Goal: Information Seeking & Learning: Check status

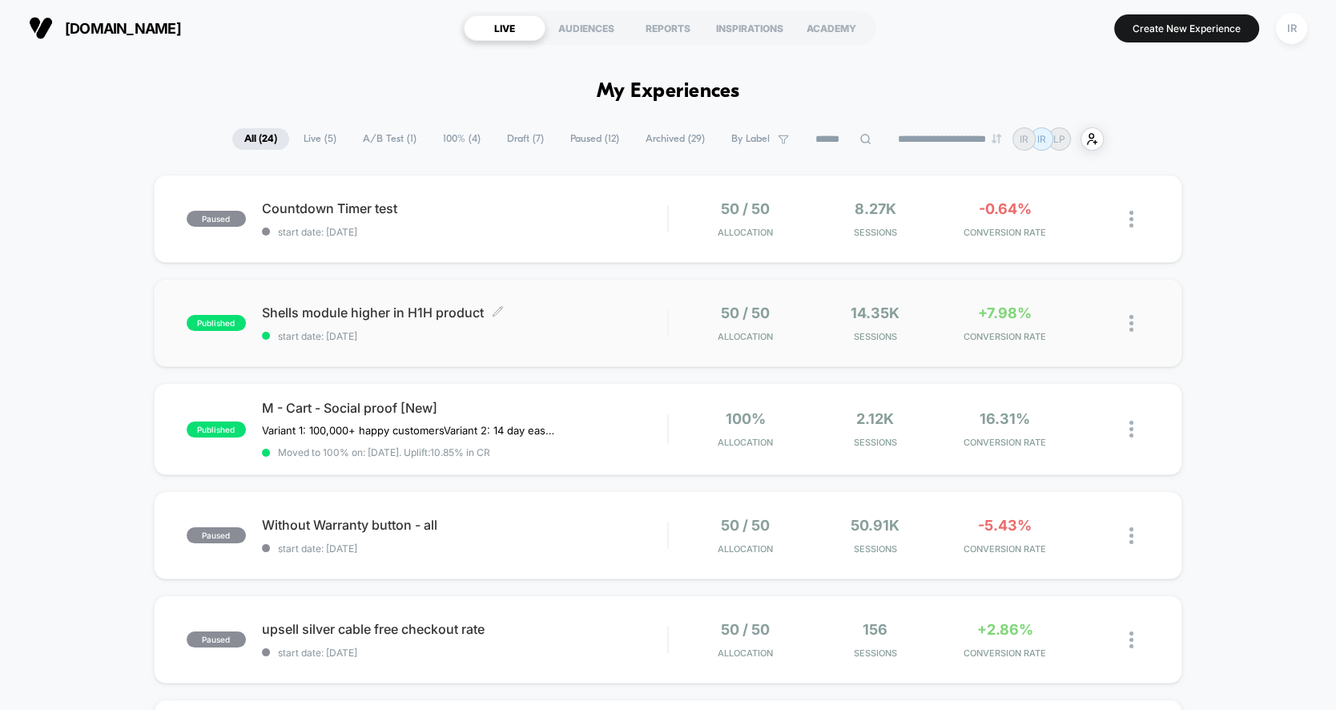
click at [590, 335] on span "start date: [DATE]" at bounding box center [464, 336] width 405 height 12
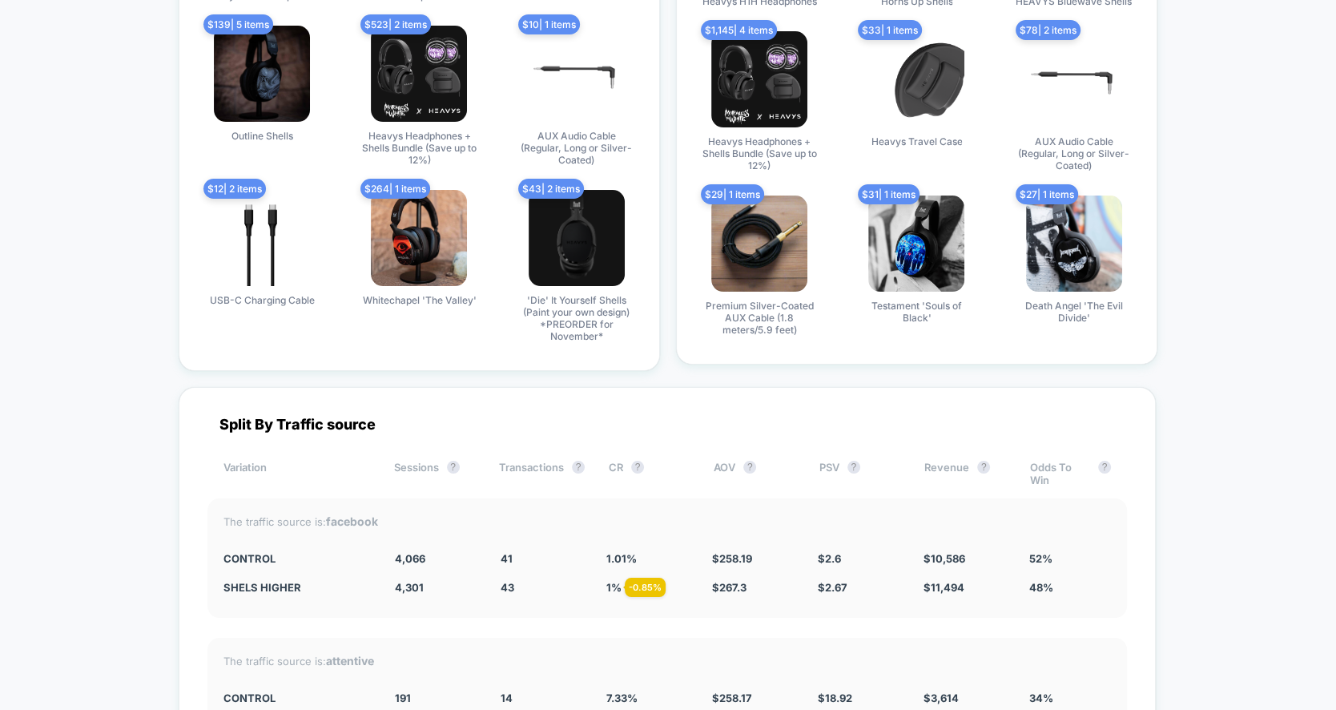
scroll to position [7290, 0]
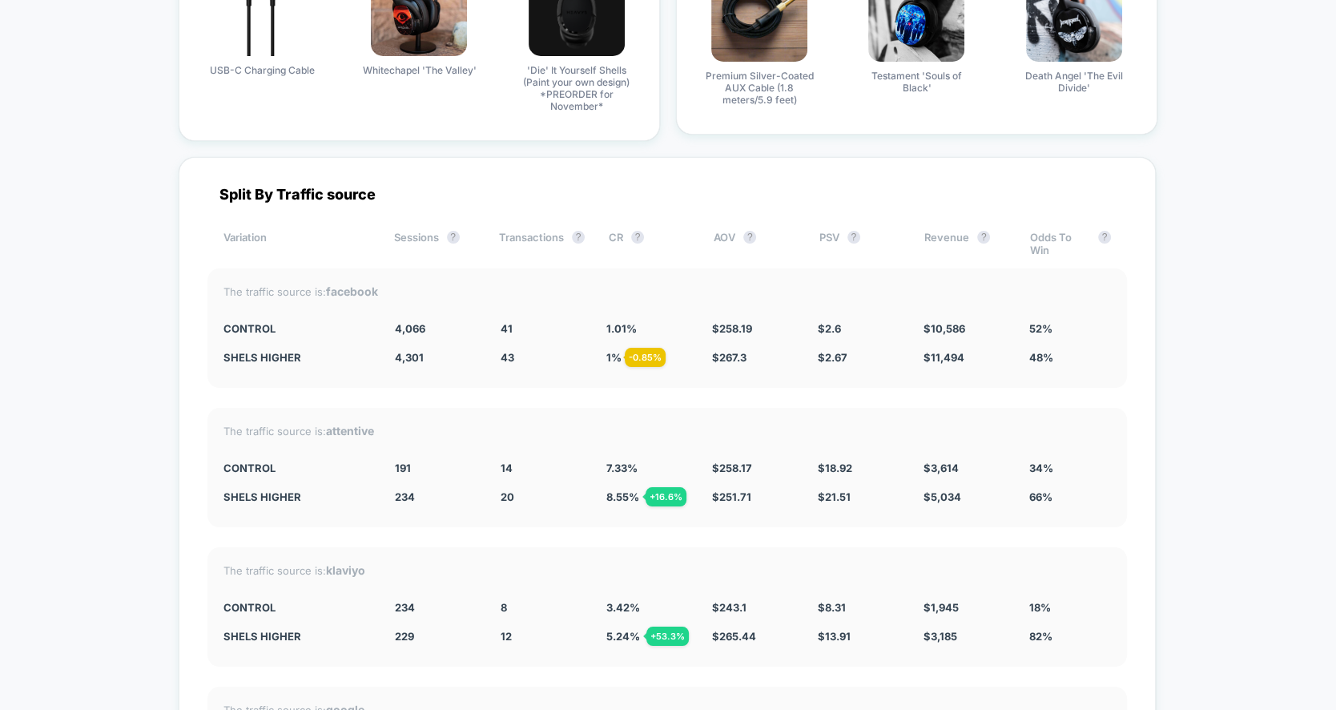
drag, startPoint x: 182, startPoint y: 338, endPoint x: 1335, endPoint y: 332, distance: 1153.3
drag, startPoint x: 206, startPoint y: 332, endPoint x: 1200, endPoint y: 332, distance: 994.7
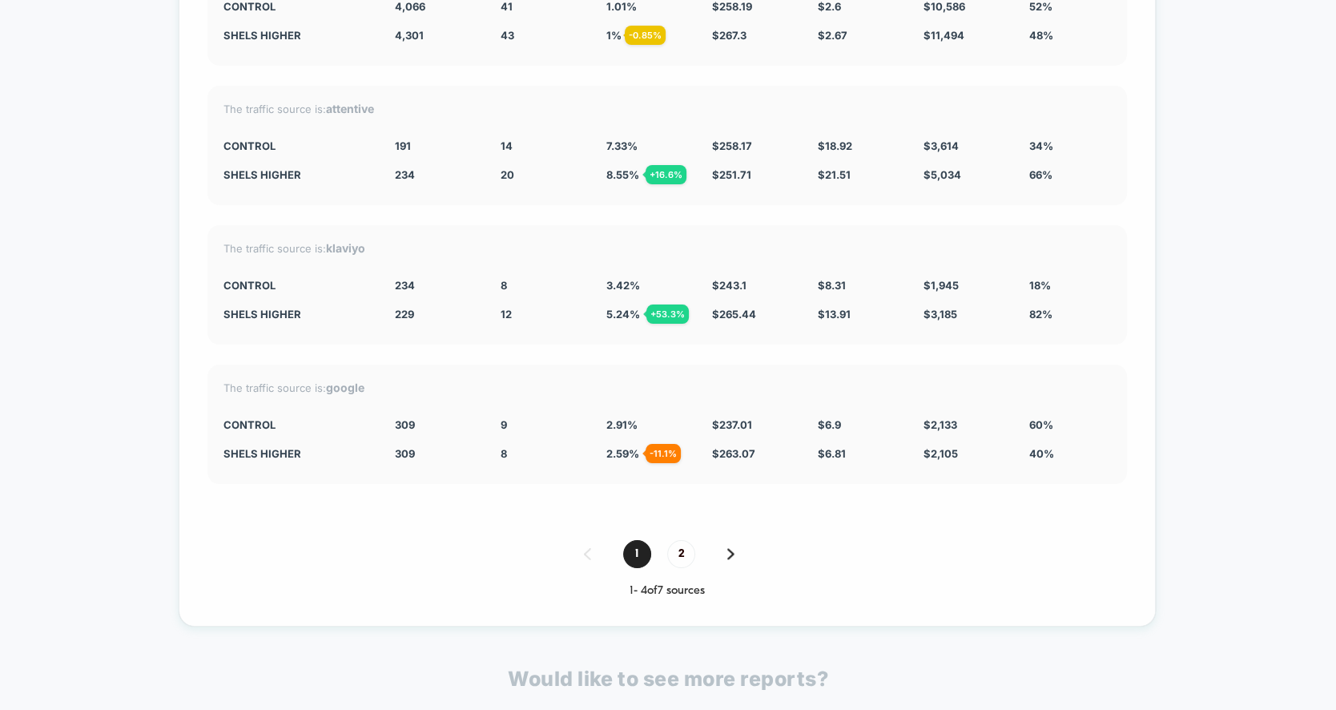
scroll to position [7628, 0]
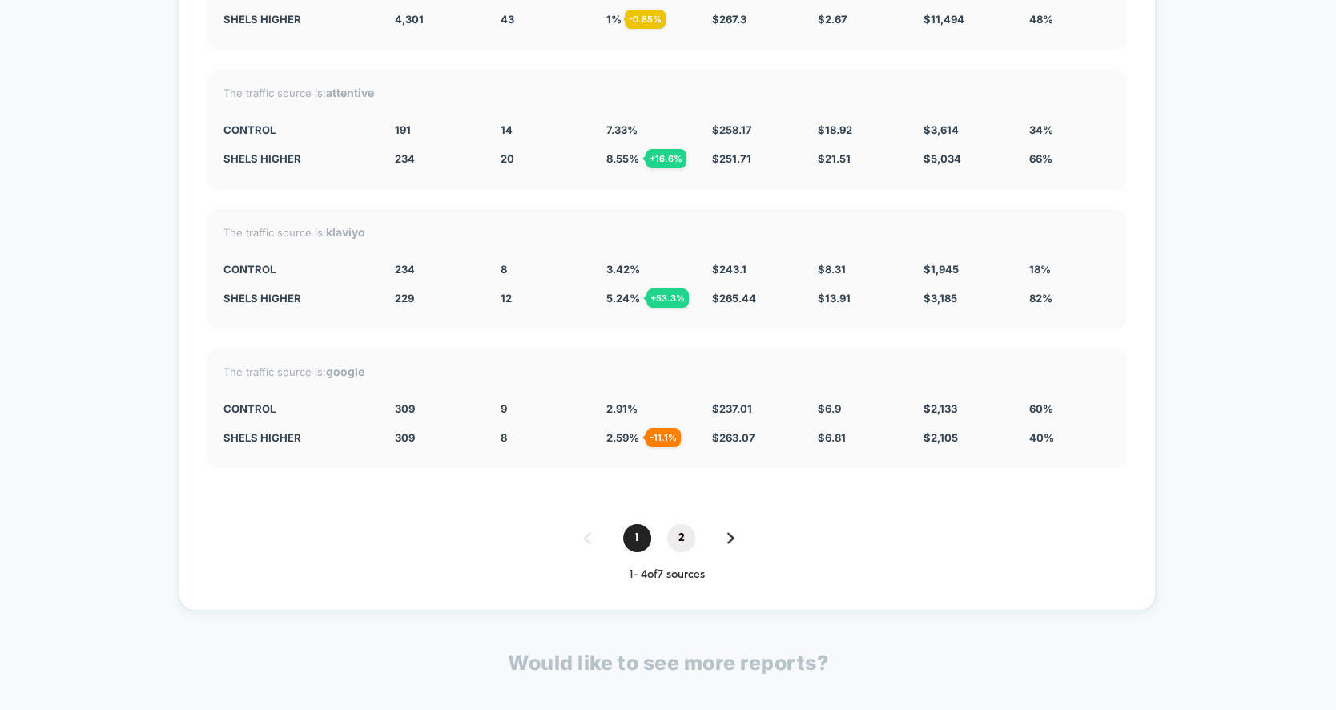
click at [682, 524] on span "2" at bounding box center [681, 538] width 28 height 28
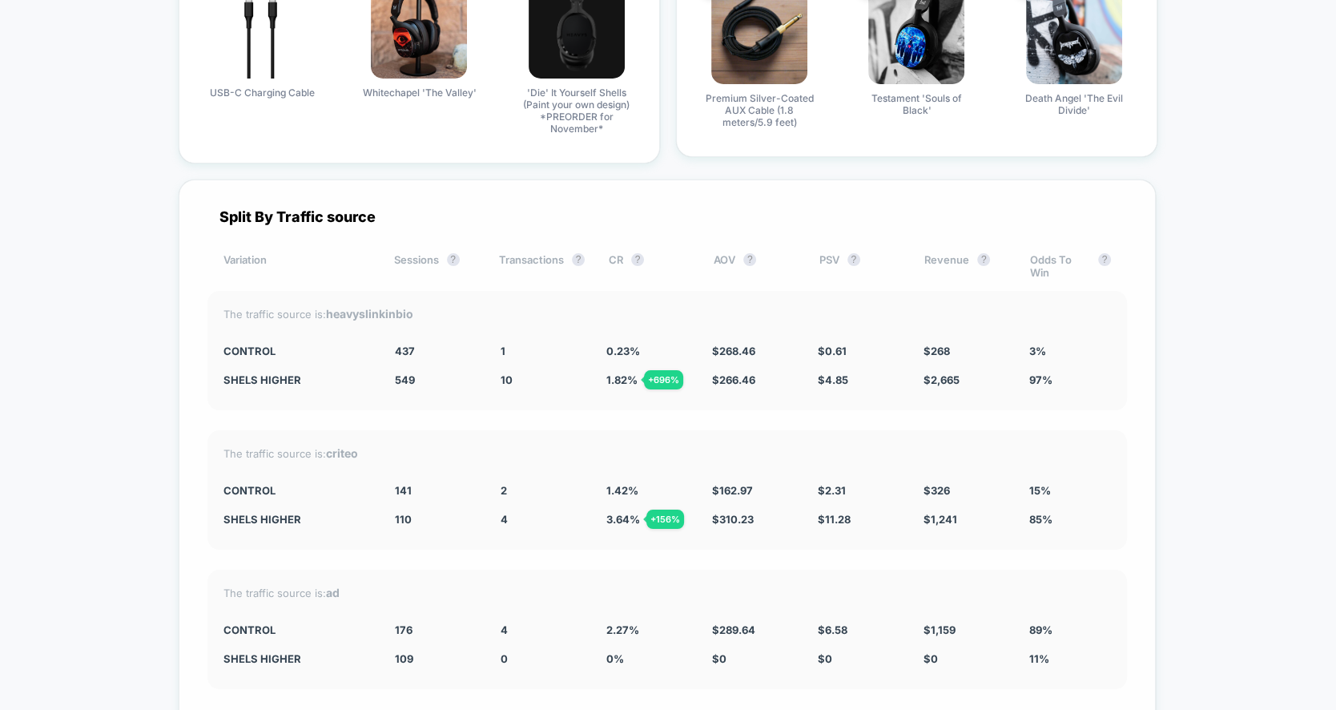
scroll to position [7450, 0]
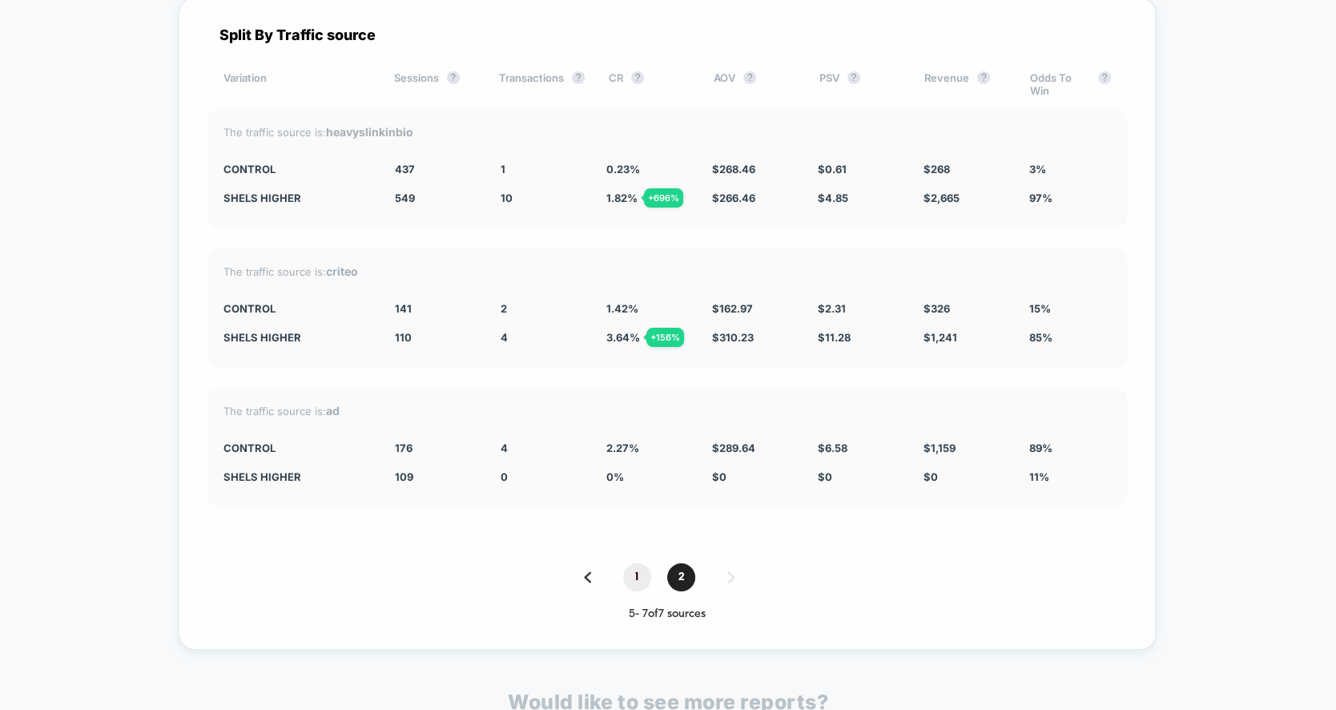
click at [643, 563] on span "1" at bounding box center [637, 577] width 28 height 28
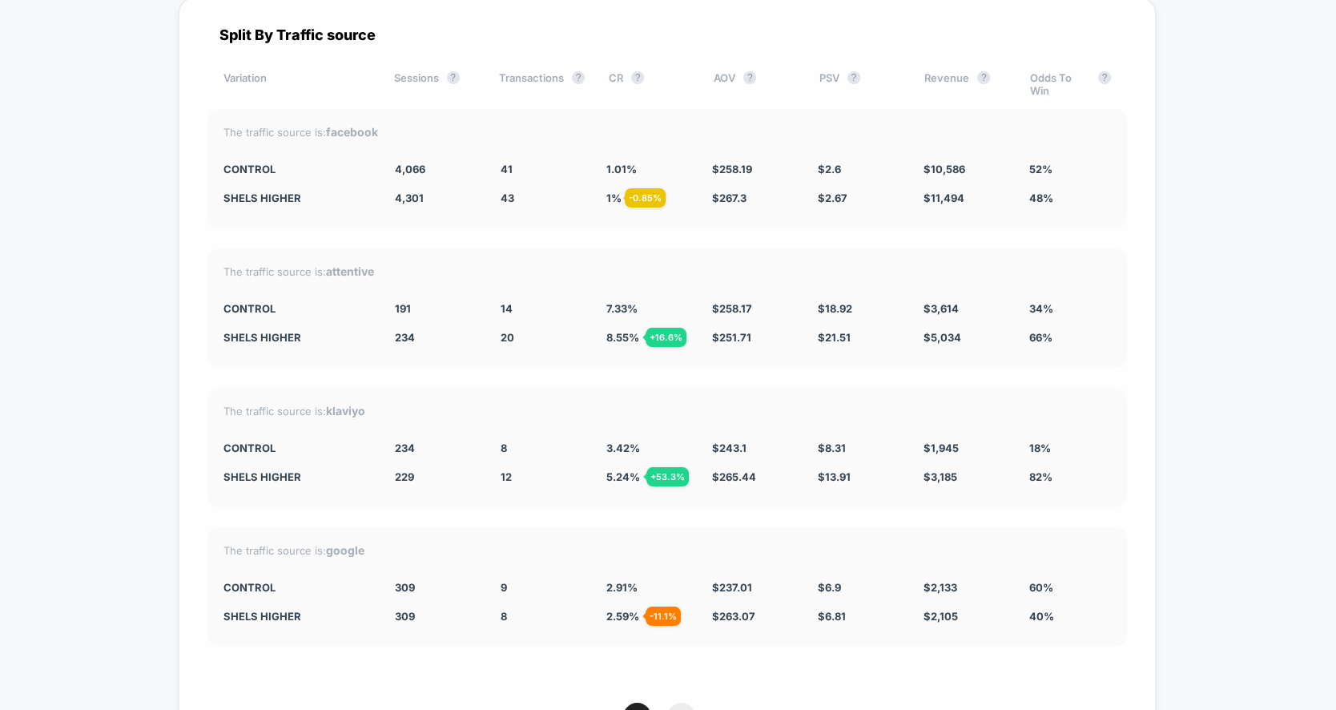
click at [678, 702] on span "2" at bounding box center [681, 716] width 28 height 28
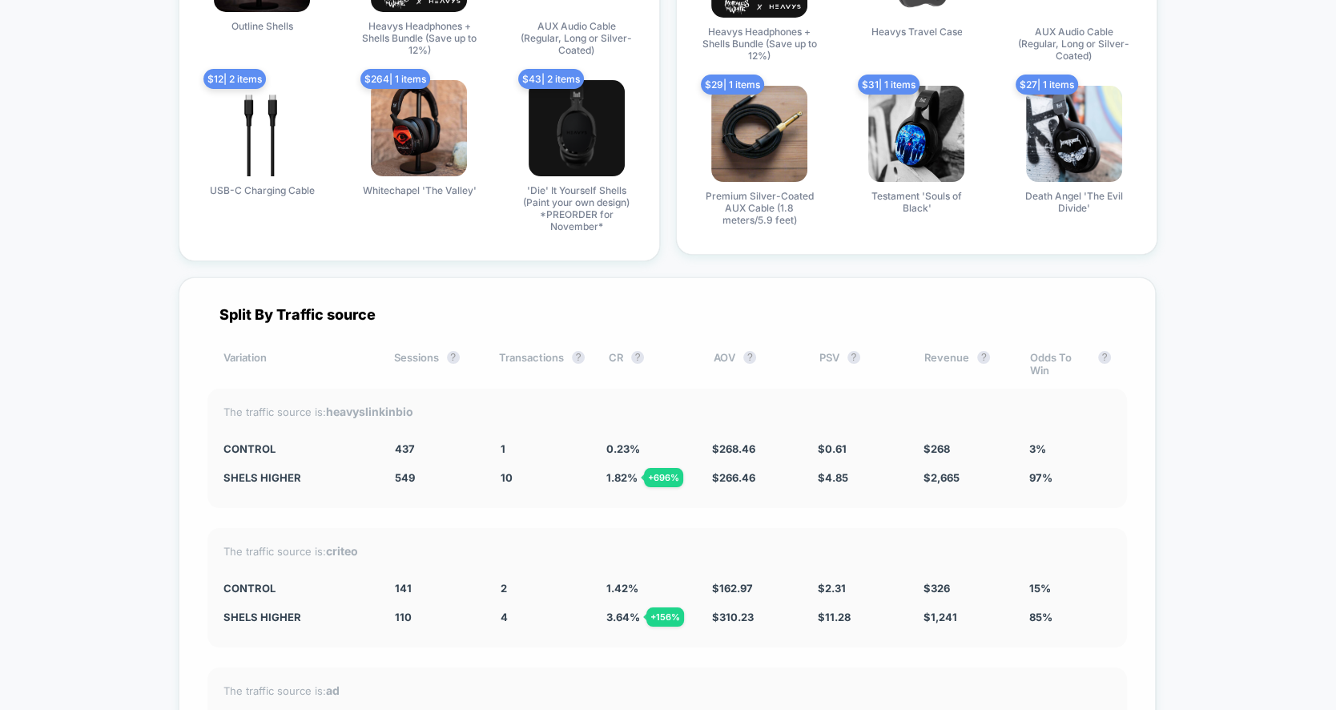
scroll to position [7558, 0]
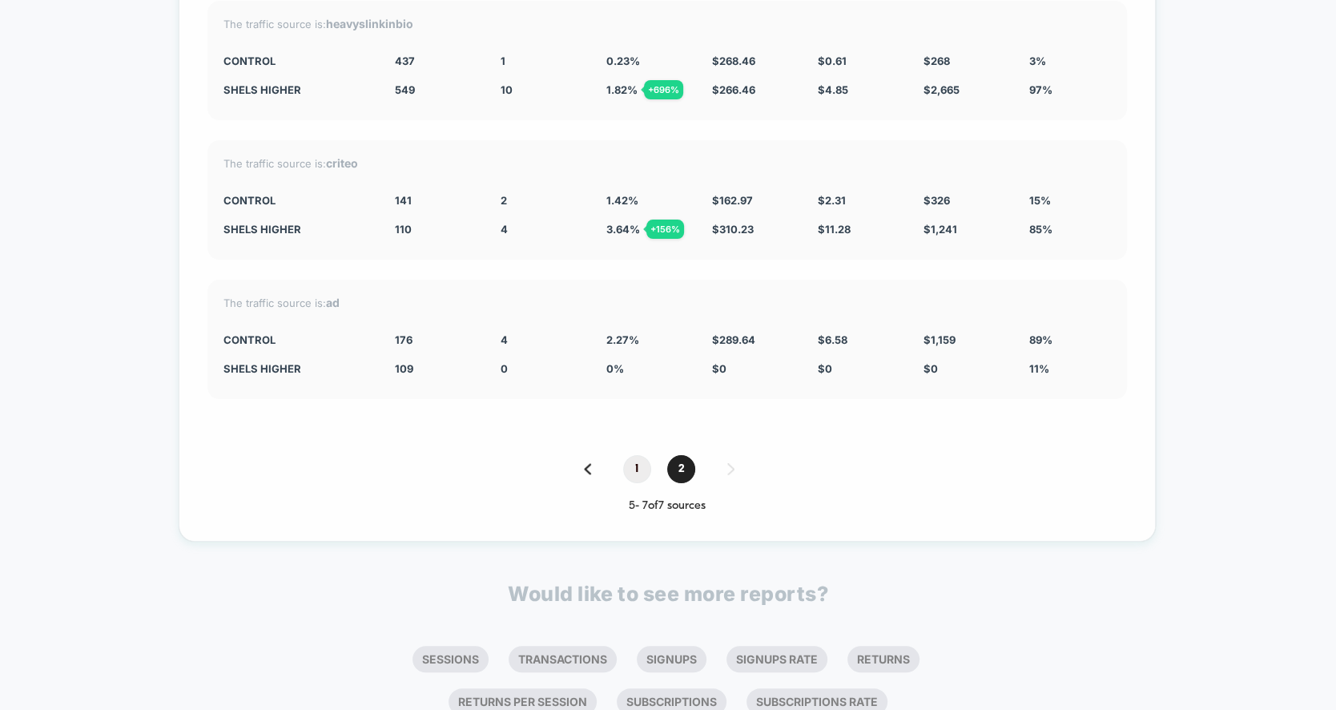
click at [637, 455] on span "1" at bounding box center [637, 469] width 28 height 28
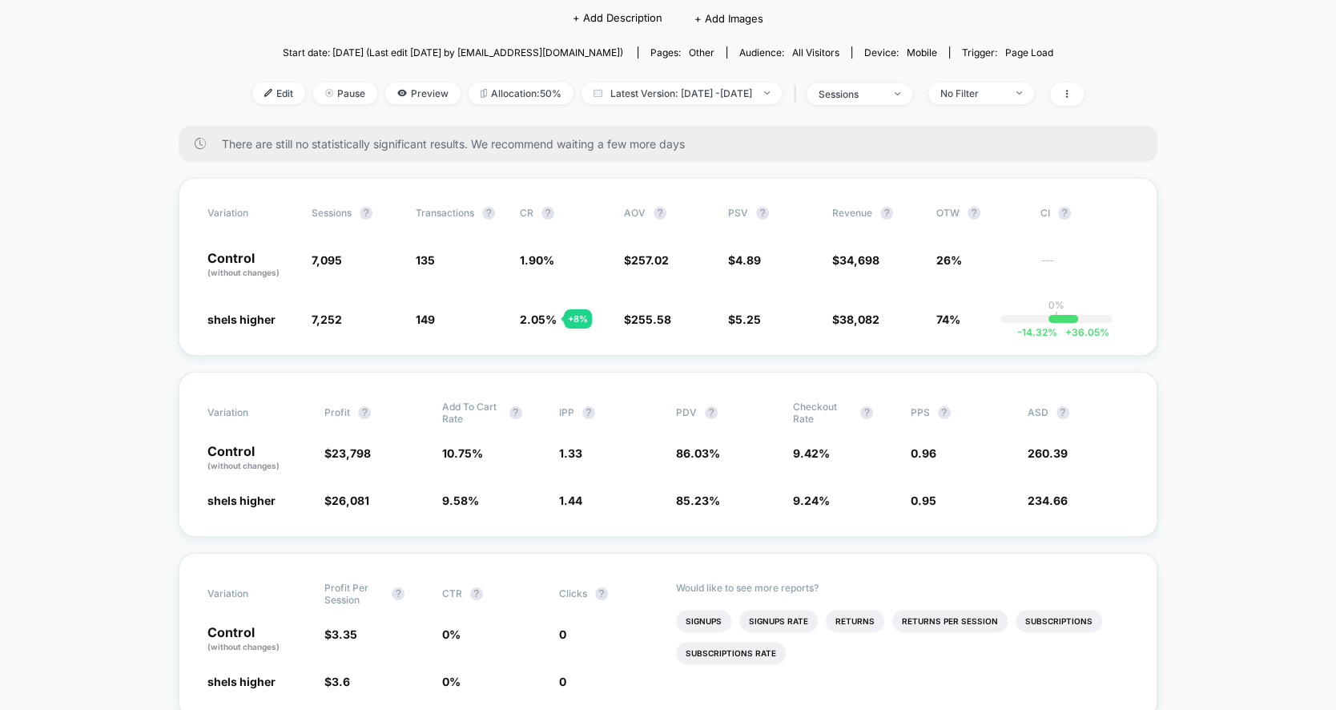
scroll to position [0, 0]
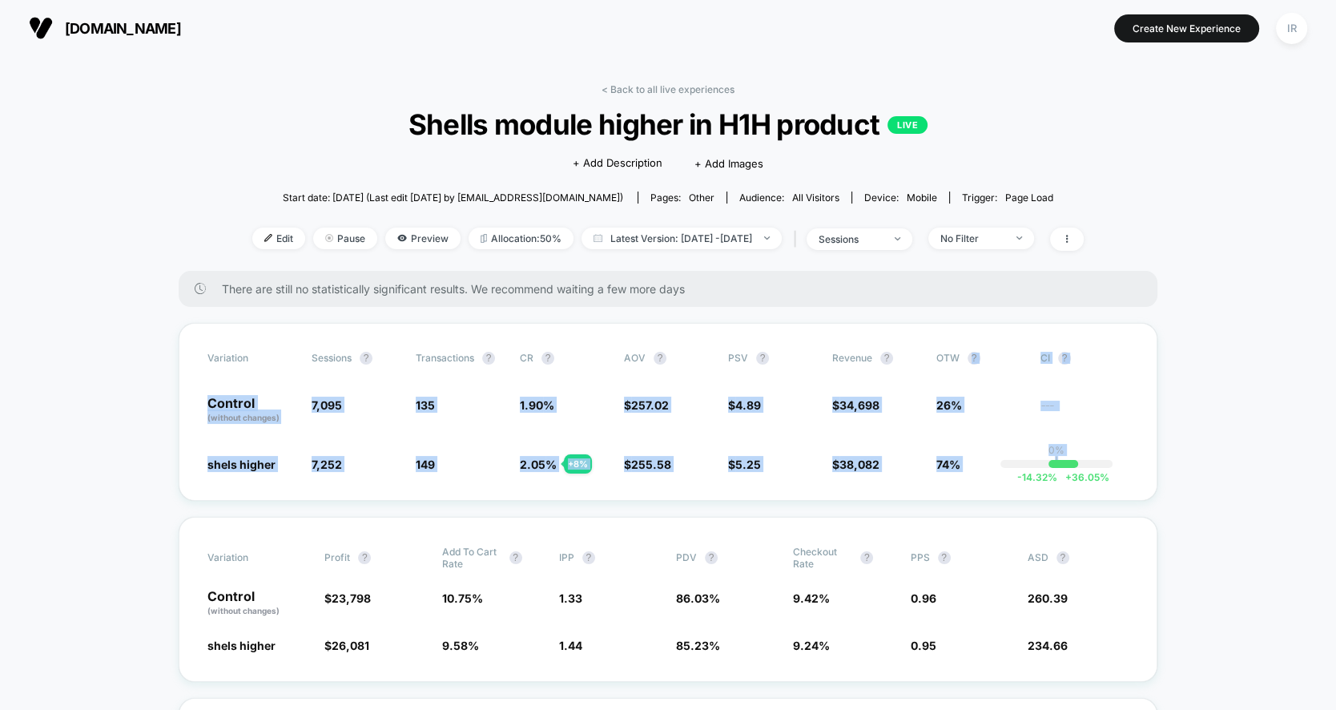
drag, startPoint x: 1009, startPoint y: 355, endPoint x: 1075, endPoint y: 500, distance: 159.1
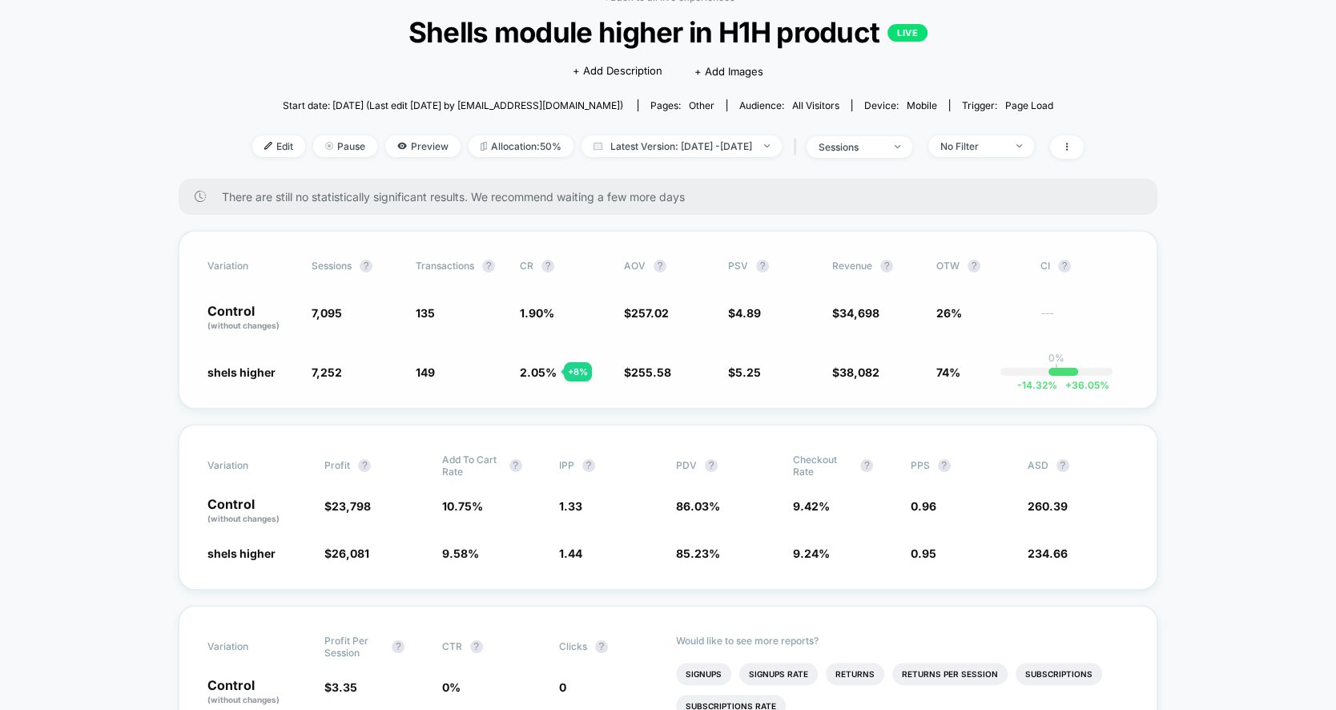
scroll to position [97, 0]
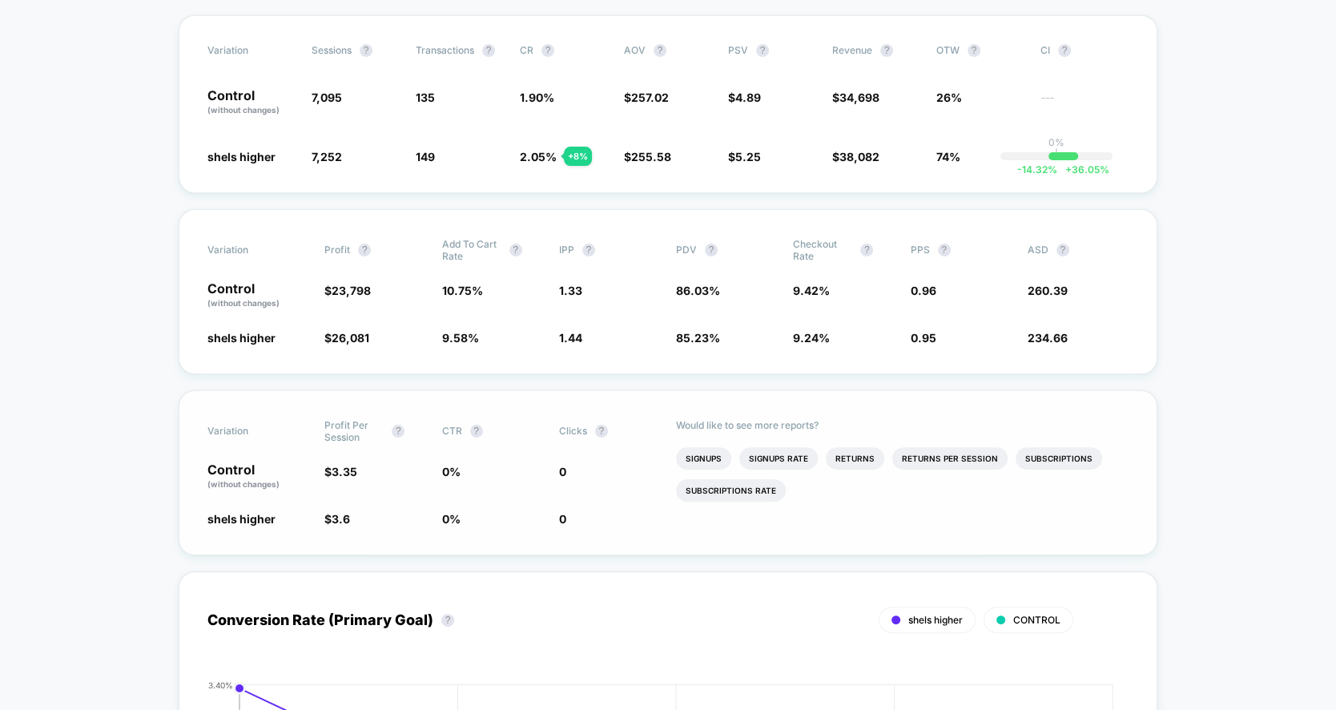
scroll to position [399, 0]
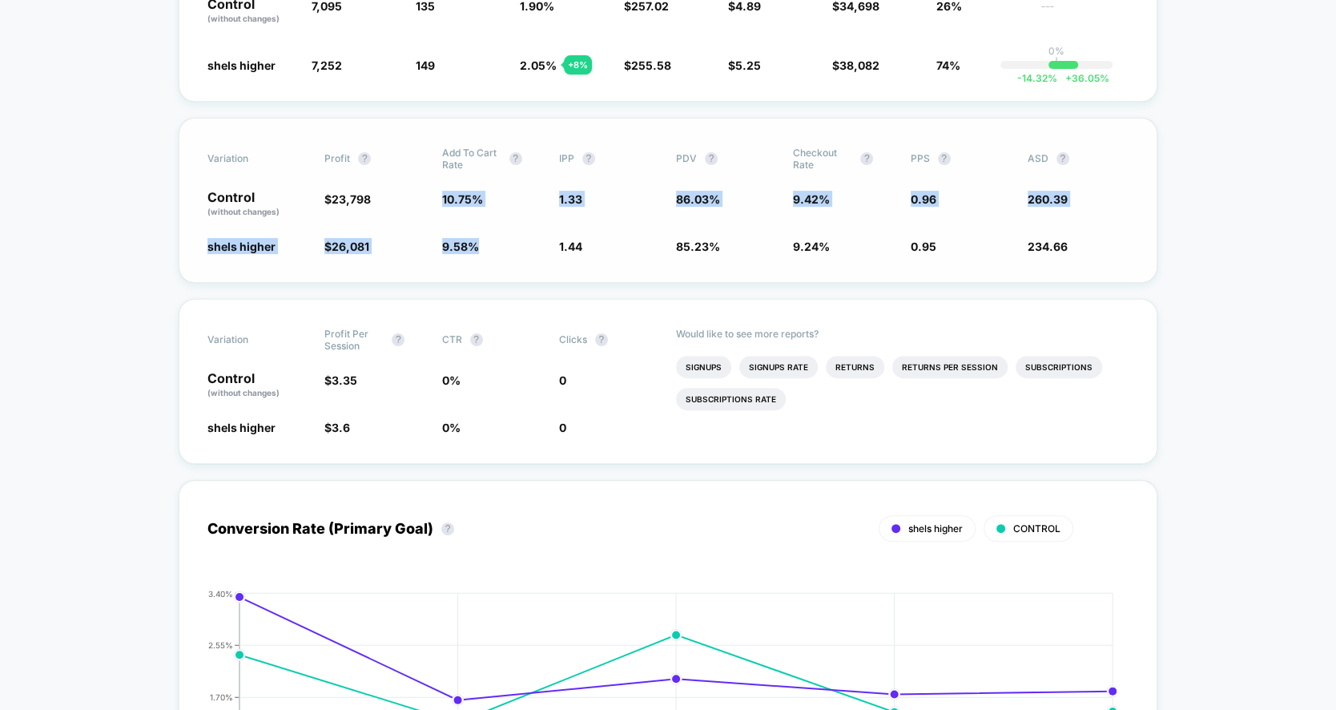
drag, startPoint x: 439, startPoint y: 187, endPoint x: 533, endPoint y: 246, distance: 111.5
click at [534, 247] on div "Variation Profit ? Add To Cart Rate ? IPP ? PDV ? Checkout Rate ? PPS ? ASD ? C…" at bounding box center [668, 200] width 979 height 165
click at [533, 246] on span "9.58 % - 10.9 %" at bounding box center [492, 246] width 101 height 16
drag, startPoint x: 533, startPoint y: 246, endPoint x: 344, endPoint y: 187, distance: 197.8
click at [344, 187] on div "Variation Profit ? Add To Cart Rate ? IPP ? PDV ? Checkout Rate ? PPS ? ASD ? C…" at bounding box center [668, 200] width 979 height 165
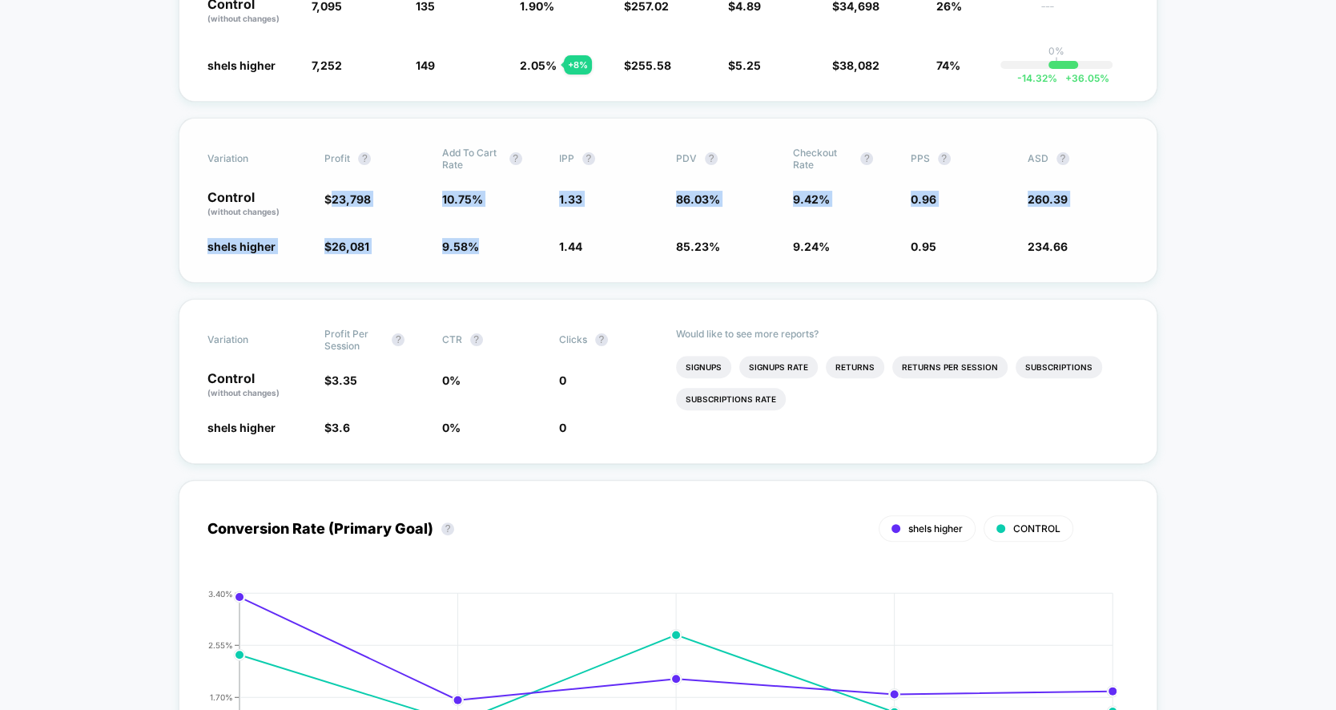
click at [344, 192] on span "23,798" at bounding box center [351, 199] width 39 height 14
drag, startPoint x: 344, startPoint y: 187, endPoint x: 678, endPoint y: 288, distance: 347.9
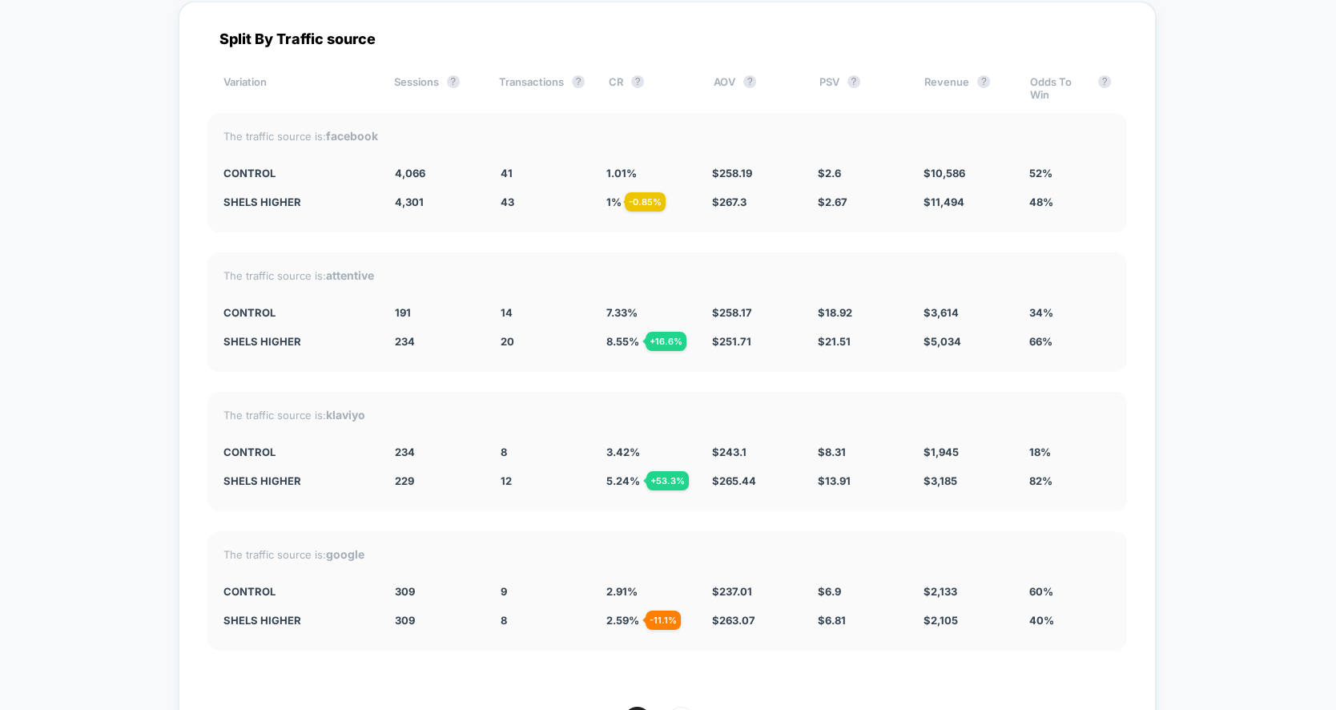
scroll to position [7429, 0]
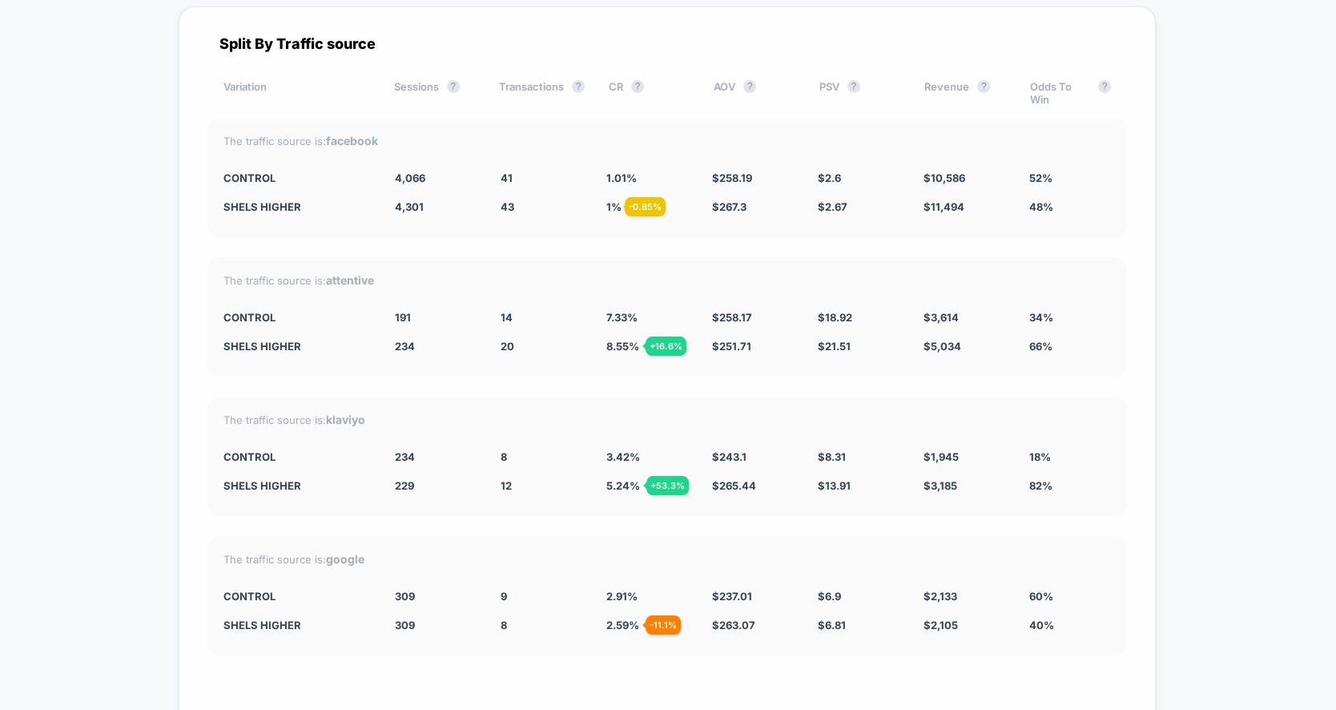
drag, startPoint x: 221, startPoint y: 260, endPoint x: 903, endPoint y: 344, distance: 687.5
click at [906, 345] on div "The traffic source is: attentive CONTROL 191 14 7.33 % $ 258.17 $ 18.92 $ 3,614…" at bounding box center [666, 316] width 919 height 119
click at [903, 344] on div "The traffic source is: attentive CONTROL 191 14 7.33 % $ 258.17 $ 18.92 $ 3,614…" at bounding box center [666, 316] width 919 height 119
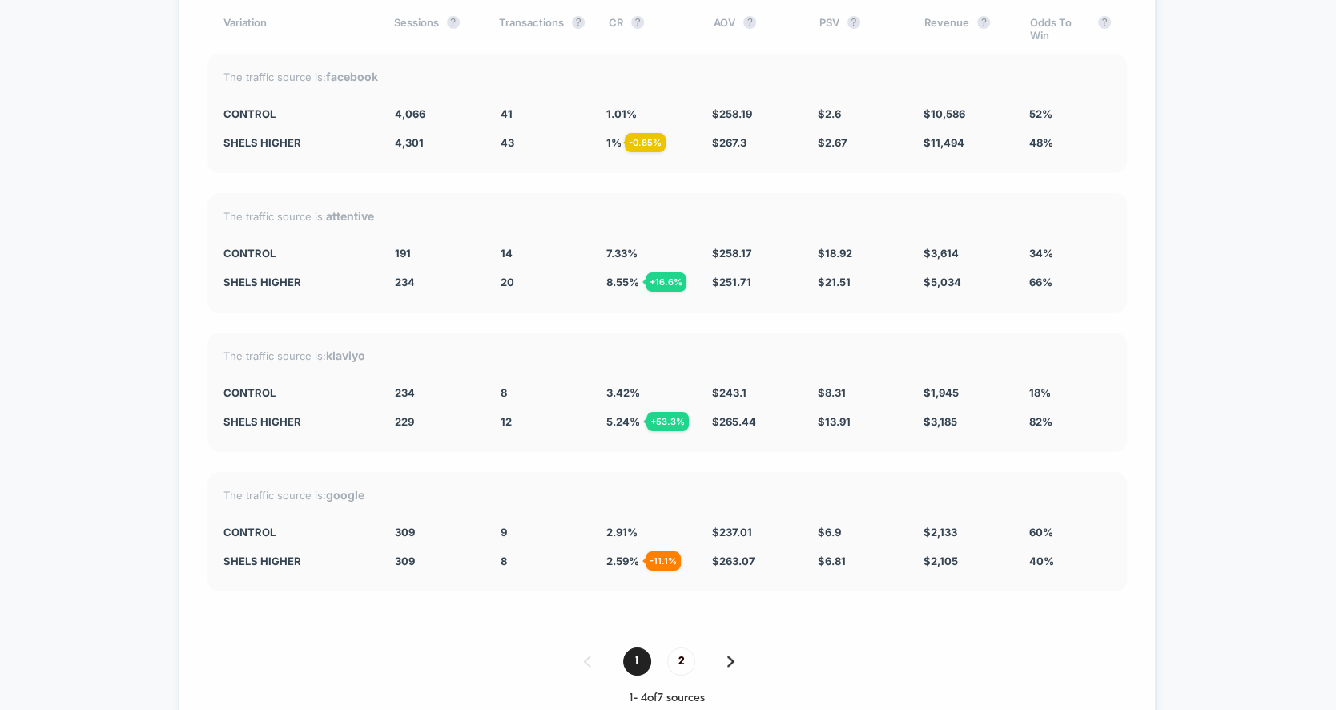
scroll to position [7494, 0]
drag, startPoint x: 474, startPoint y: 502, endPoint x: 974, endPoint y: 522, distance: 500.1
click at [975, 523] on div "The traffic source is: google CONTROL 309 9 2.91 % $ 237.01 $ 6.9 $ 2,133 60% s…" at bounding box center [666, 529] width 919 height 119
click at [974, 522] on div "The traffic source is: google CONTROL 309 9 2.91 % $ 237.01 $ 6.9 $ 2,133 60% s…" at bounding box center [666, 529] width 919 height 119
click at [682, 645] on span "2" at bounding box center [681, 659] width 28 height 28
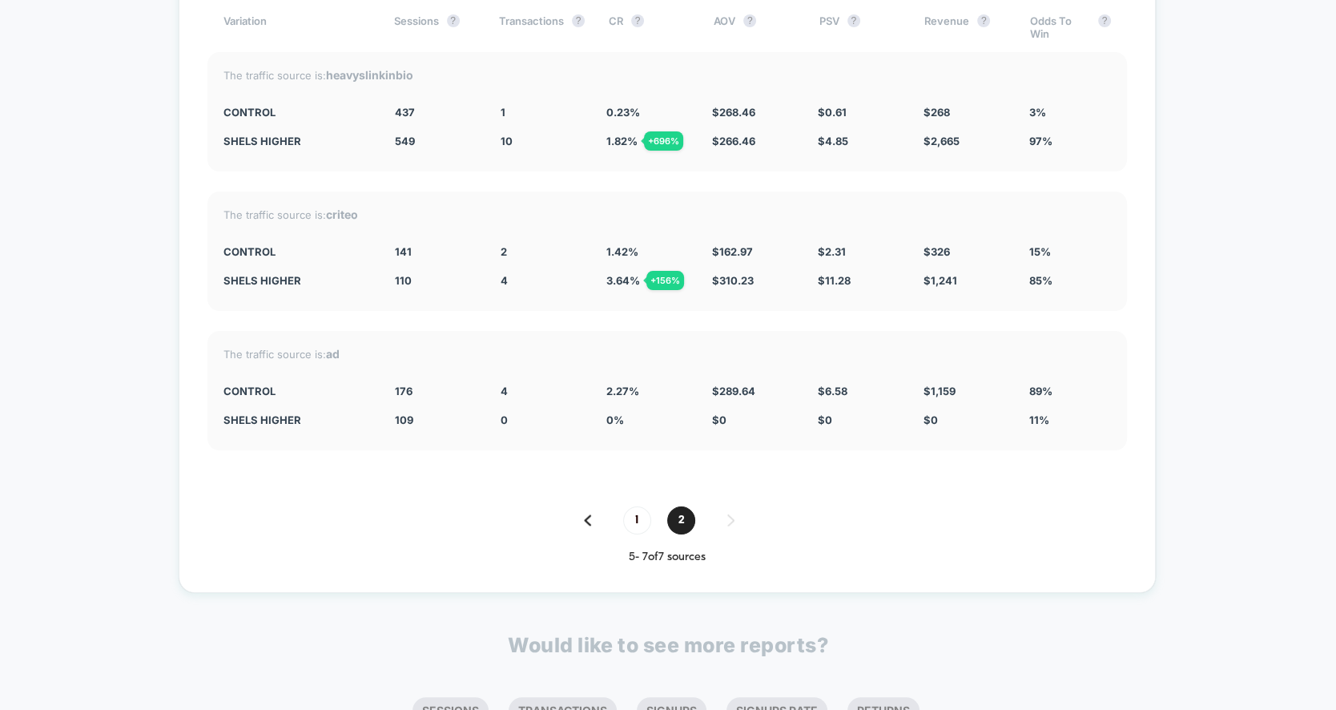
scroll to position [7388, 0]
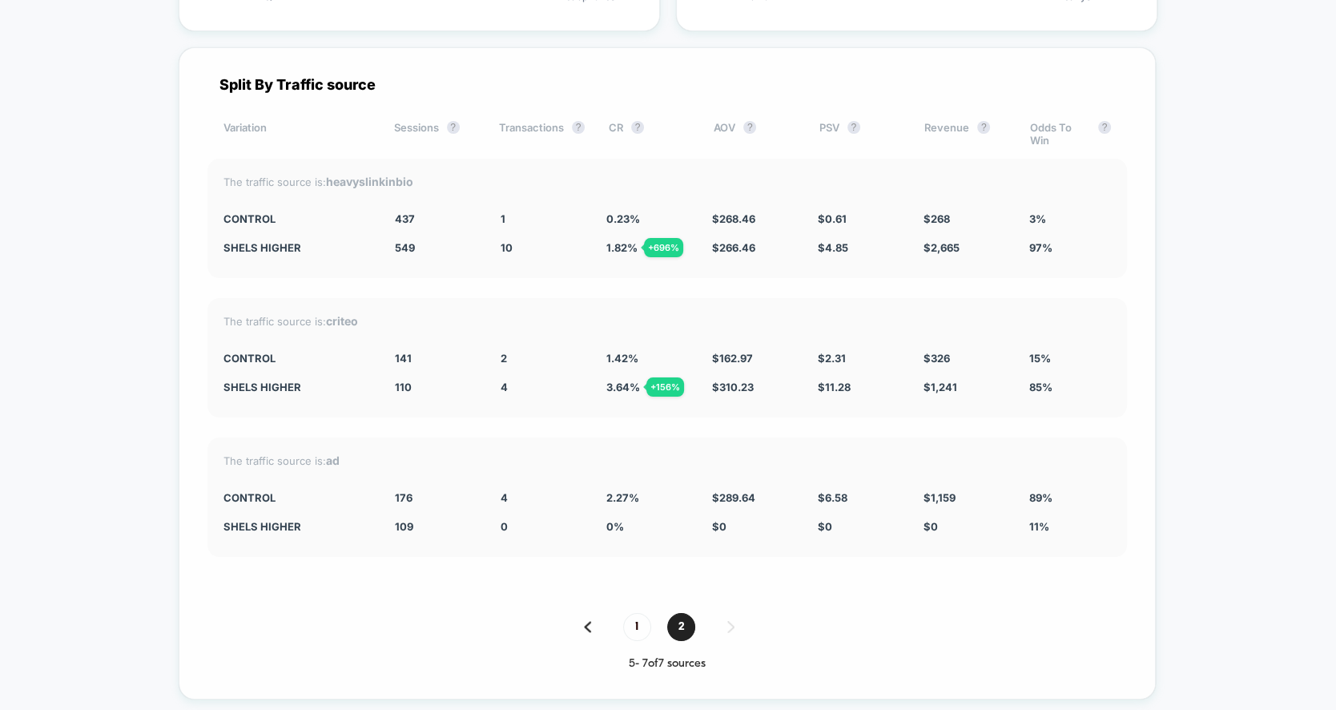
drag, startPoint x: 460, startPoint y: 159, endPoint x: 847, endPoint y: 570, distance: 564.3
click at [847, 570] on div "Split By Traffic source Variation Sessions ? Transactions ? CR ? AOV ? PSV ? Re…" at bounding box center [667, 373] width 977 height 652
drag, startPoint x: 727, startPoint y: 75, endPoint x: 842, endPoint y: 490, distance: 430.4
click at [845, 493] on div "Split By Traffic source Variation Sessions ? Transactions ? CR ? AOV ? PSV ? Re…" at bounding box center [667, 373] width 977 height 652
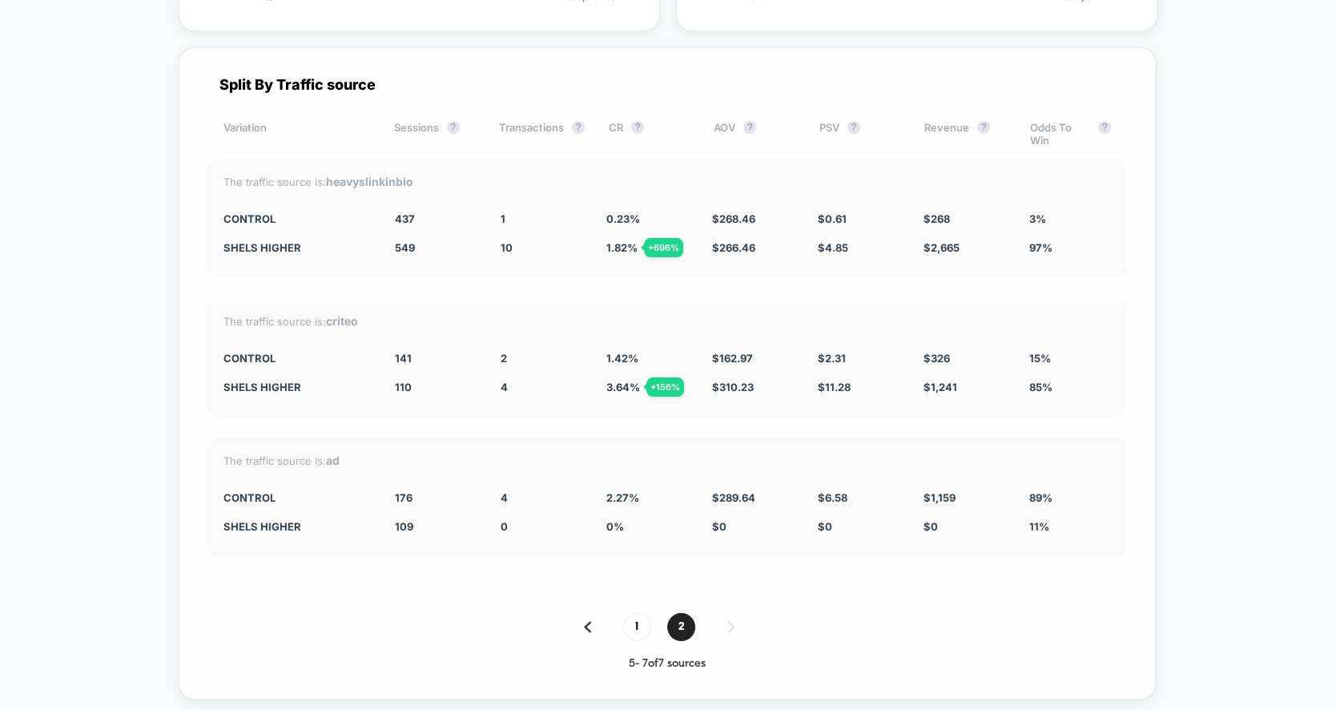
click at [842, 490] on div "The traffic source is: ad CONTROL 176 4 2.27 % $ 289.64 $ 6.58 $ 1,159 89% shel…" at bounding box center [666, 496] width 919 height 119
drag, startPoint x: 246, startPoint y: 302, endPoint x: 1178, endPoint y: 358, distance: 933.9
drag, startPoint x: 1178, startPoint y: 358, endPoint x: 362, endPoint y: 333, distance: 816.5
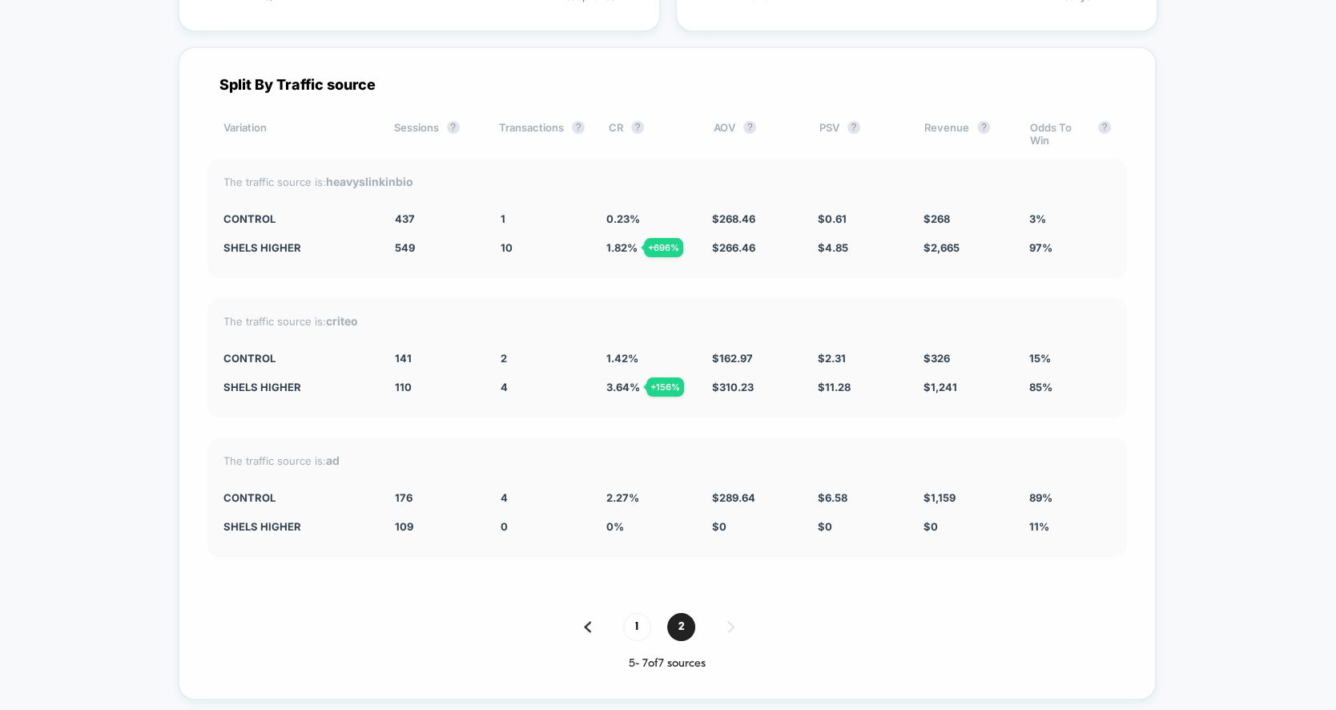
click at [362, 352] on div "CONTROL" at bounding box center [296, 358] width 147 height 13
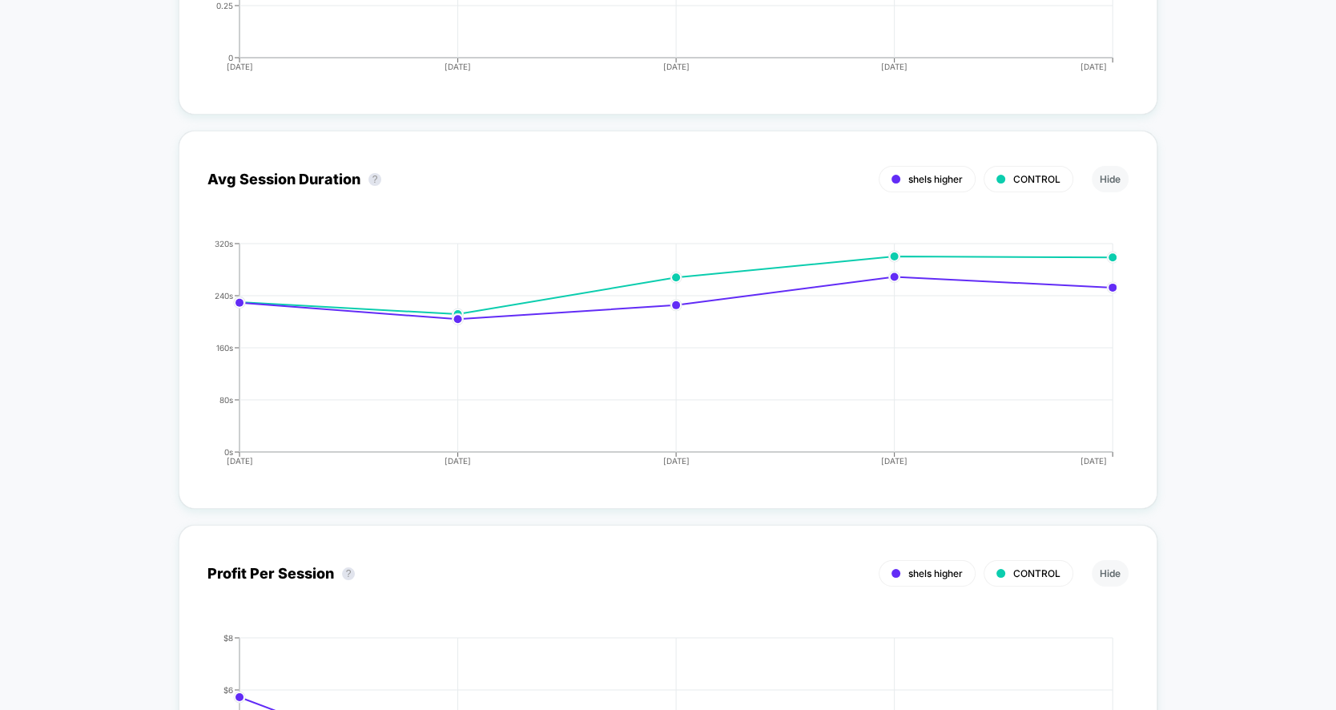
scroll to position [5035, 0]
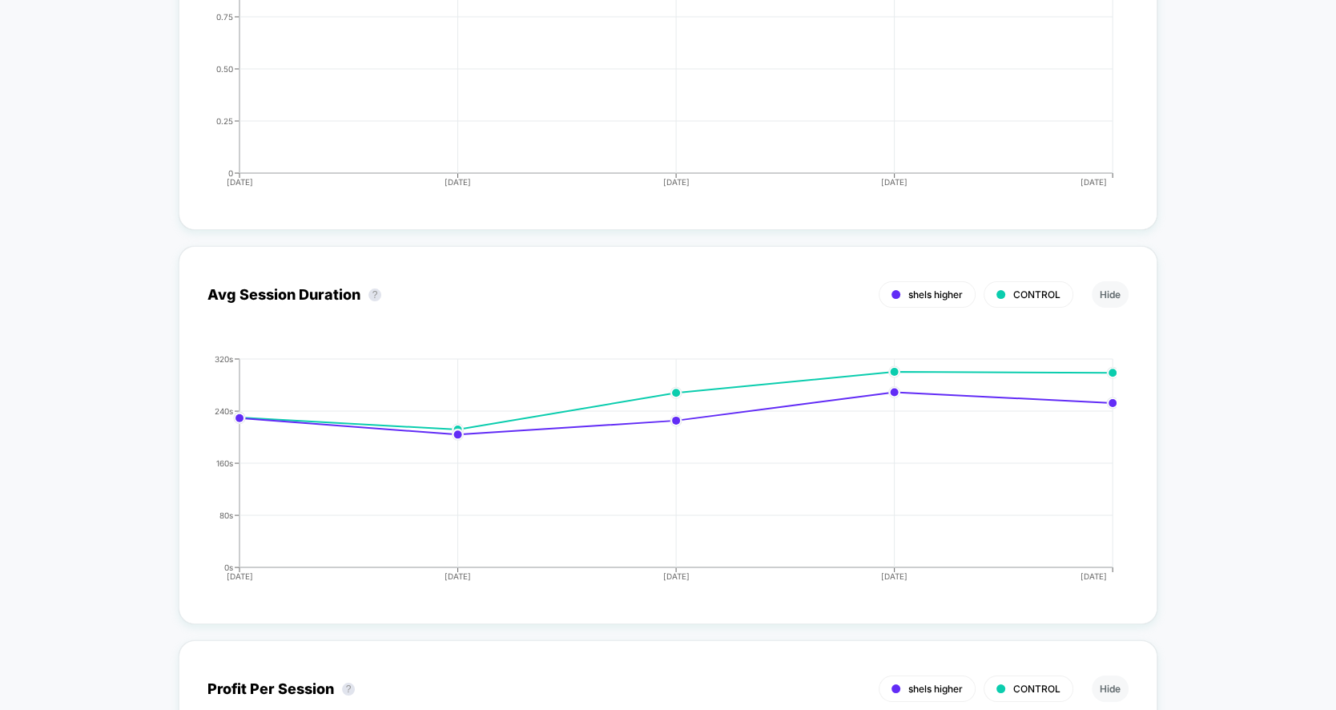
drag, startPoint x: 604, startPoint y: 348, endPoint x: 1335, endPoint y: 762, distance: 840.7
click at [1335, 709] on html "[DOMAIN_NAME] Create New Experience IR [DOMAIN_NAME] < Back to all live experie…" at bounding box center [668, 355] width 1336 height 710
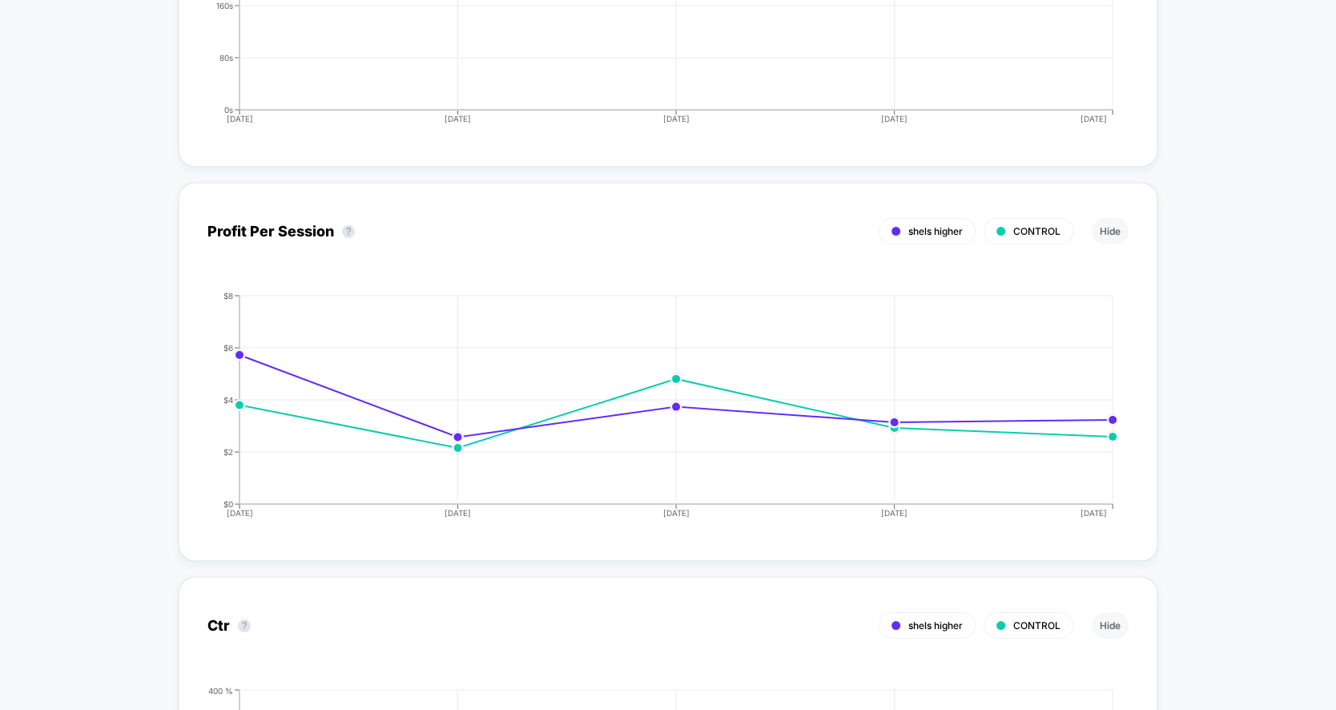
scroll to position [6074, 0]
